Goal: Information Seeking & Learning: Understand process/instructions

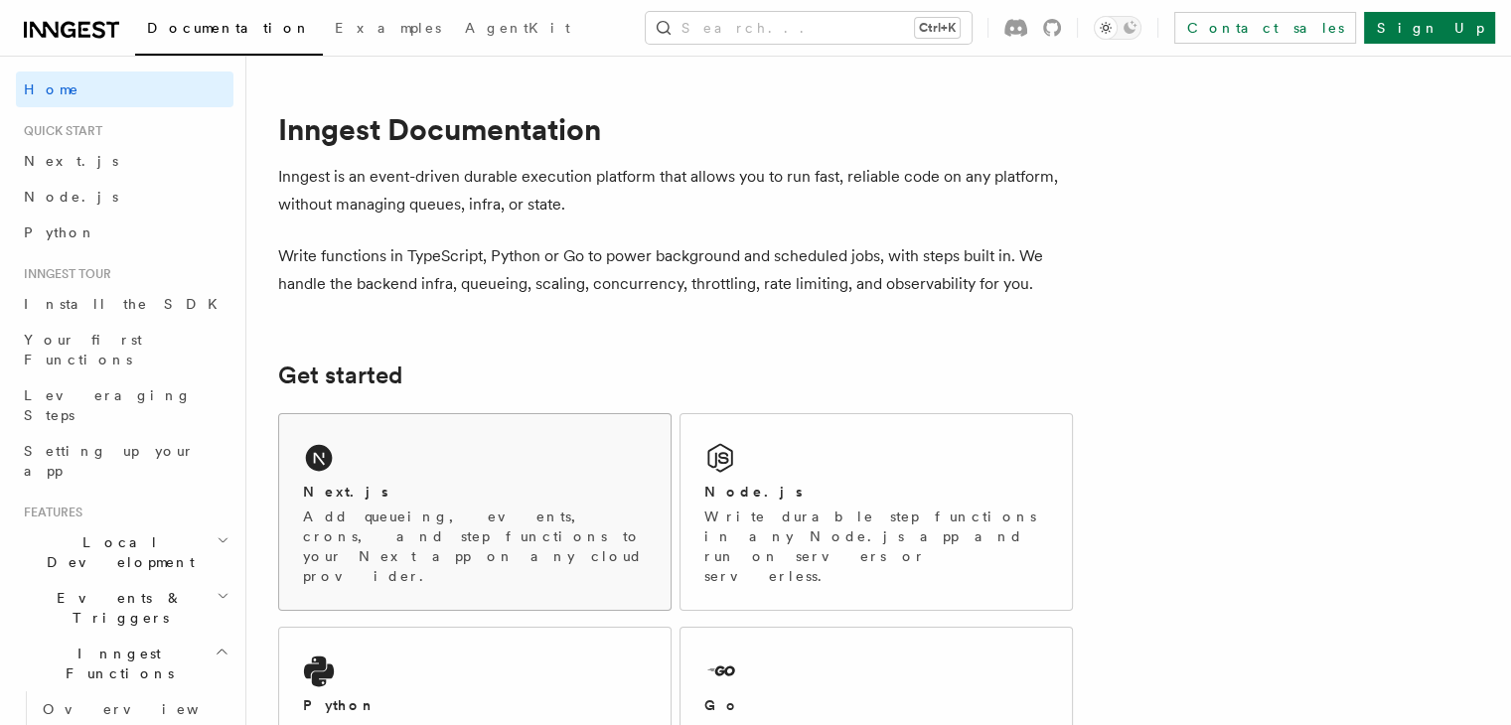
click at [507, 478] on div "Next.js Add queueing, events, crons, and step functions to your Next app on any…" at bounding box center [474, 512] width 391 height 196
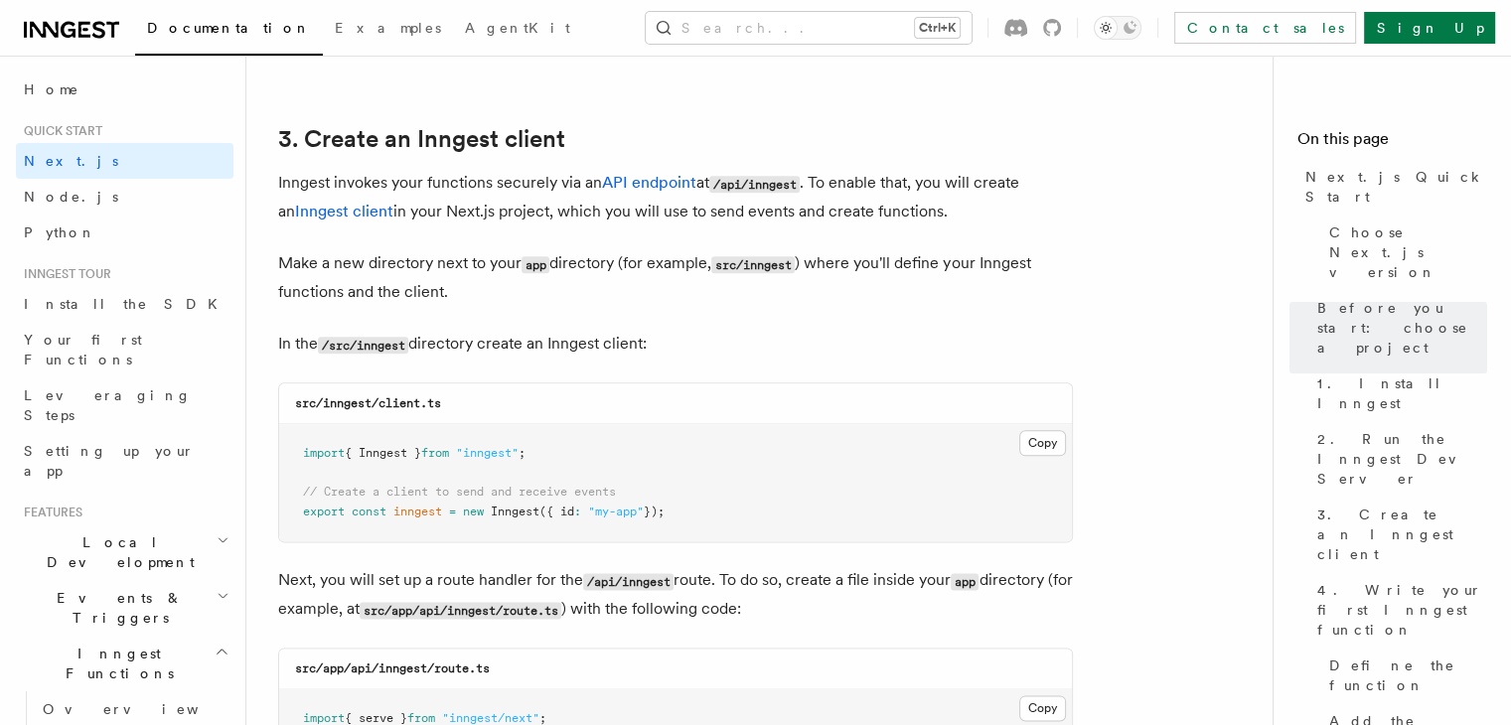
scroll to position [2305, 0]
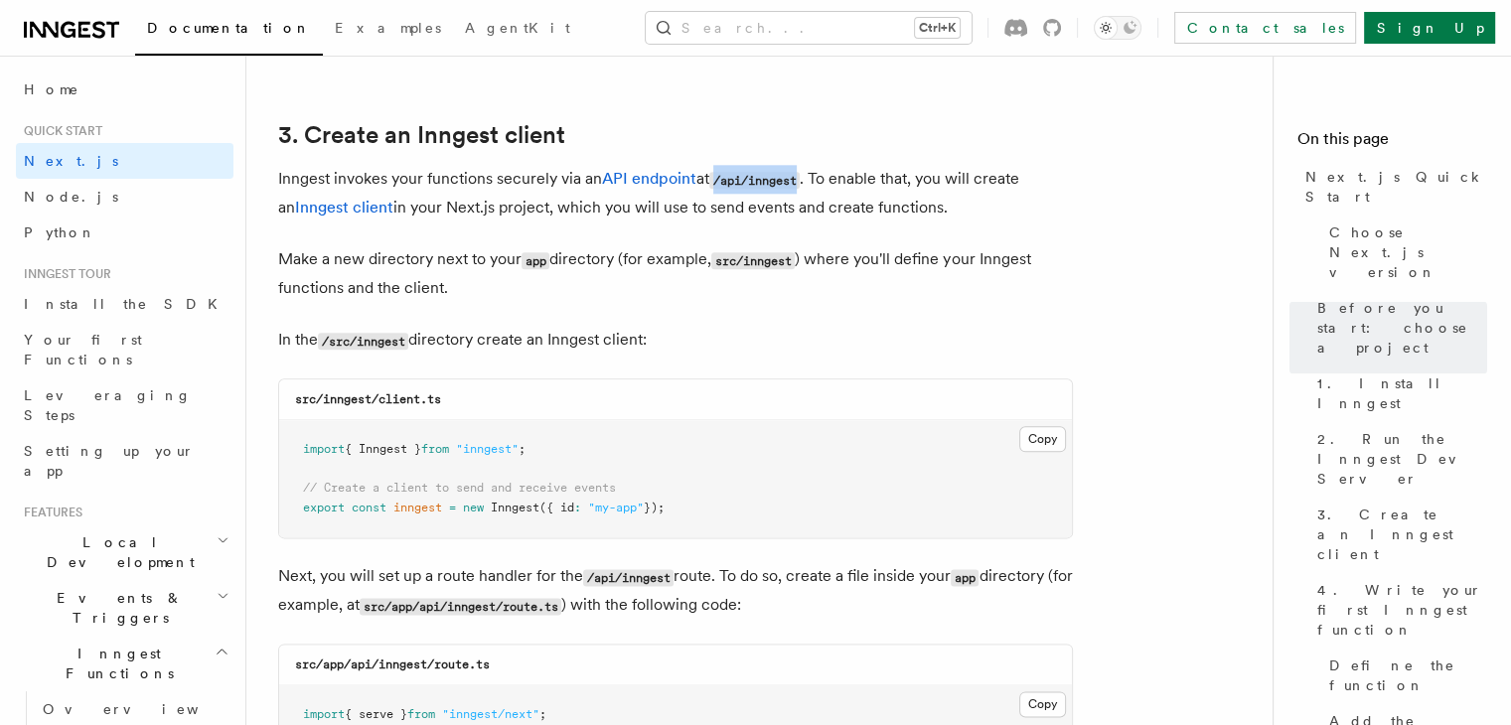
drag, startPoint x: 717, startPoint y: 180, endPoint x: 810, endPoint y: 173, distance: 92.7
click at [810, 173] on p "Inngest invokes your functions securely via an API endpoint at /api/inngest . T…" at bounding box center [675, 193] width 795 height 57
copy code "/api/inngest"
click at [1032, 434] on button "Copy Copied" at bounding box center [1042, 439] width 47 height 26
click at [644, 657] on div "src/app/api/inngest/route.ts" at bounding box center [675, 665] width 793 height 41
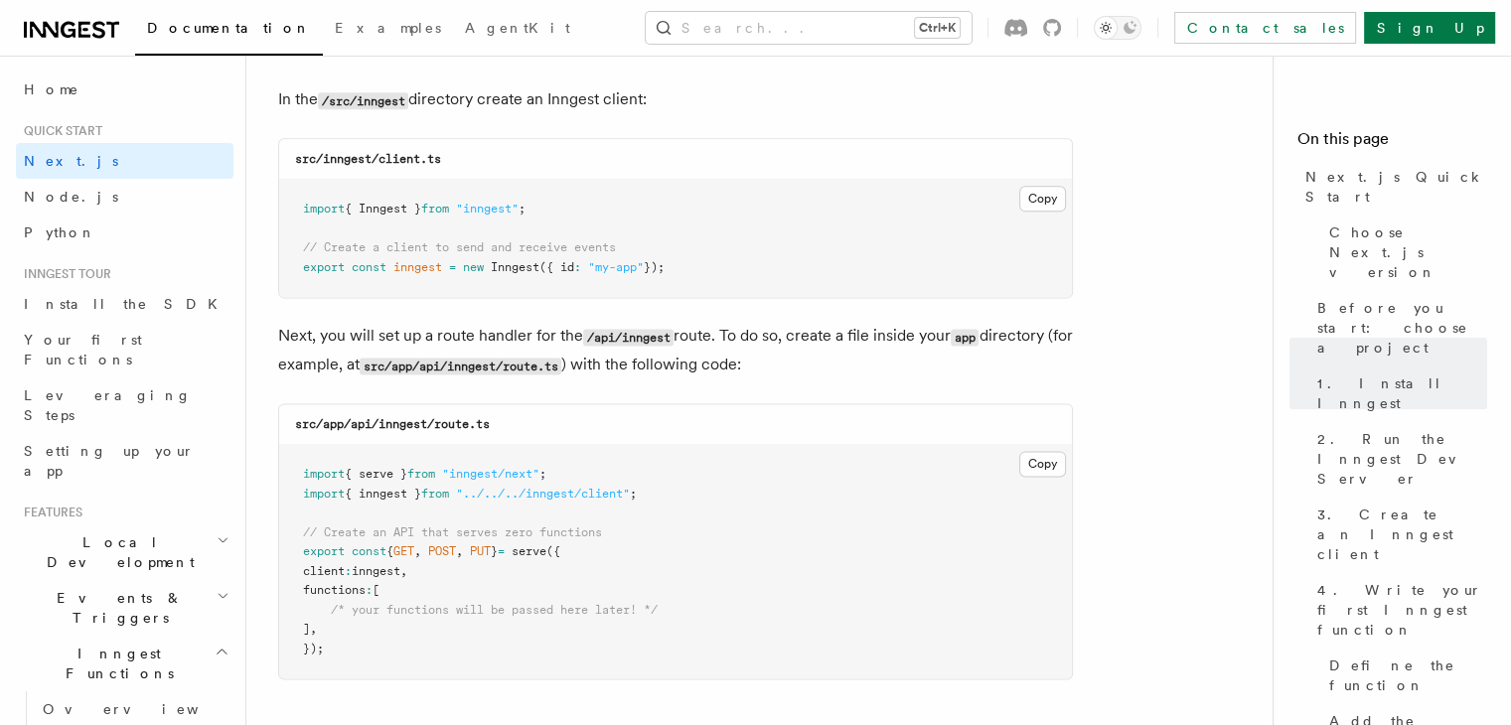
scroll to position [2543, 0]
